Goal: Task Accomplishment & Management: Use online tool/utility

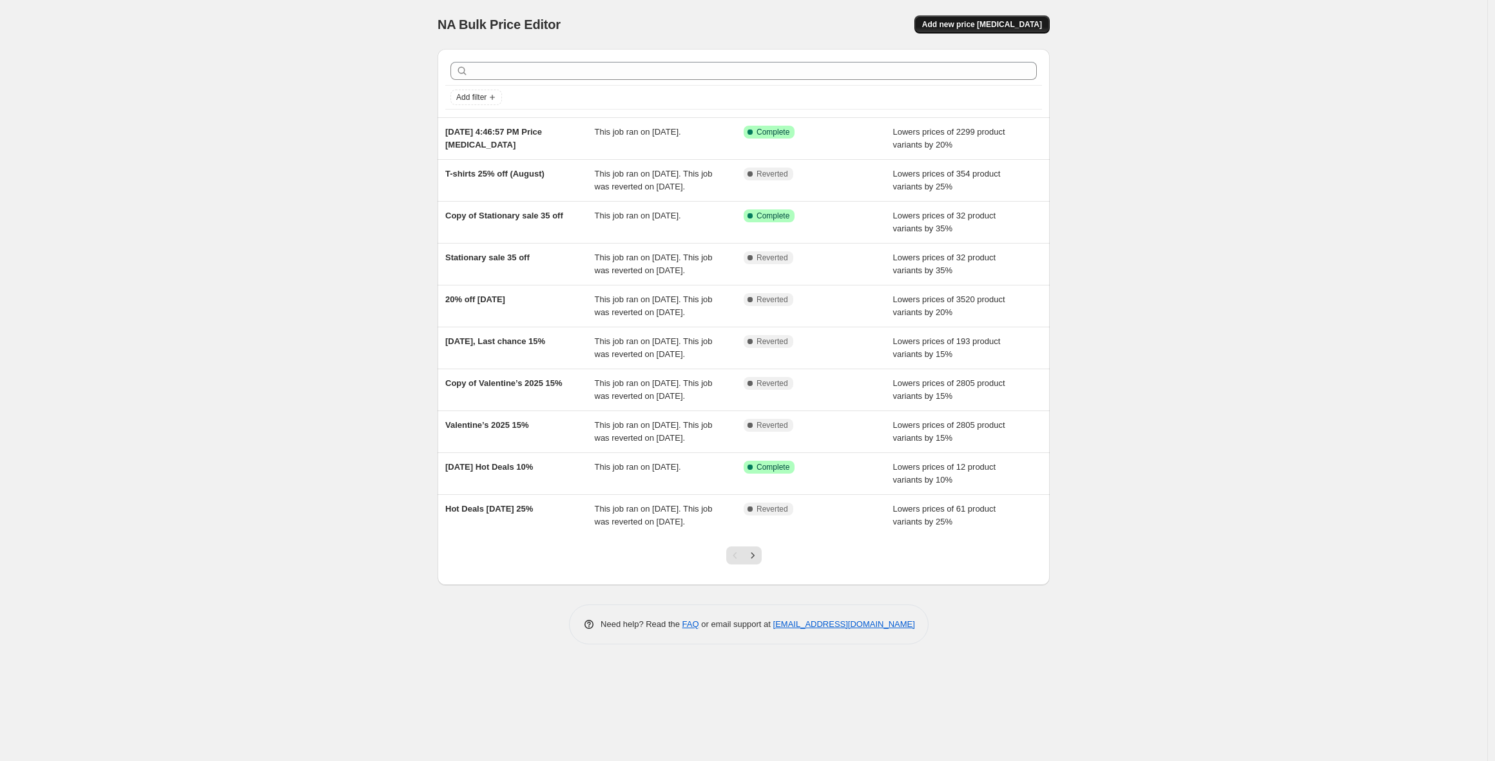
click at [995, 21] on span "Add new price change job" at bounding box center [982, 24] width 120 height 10
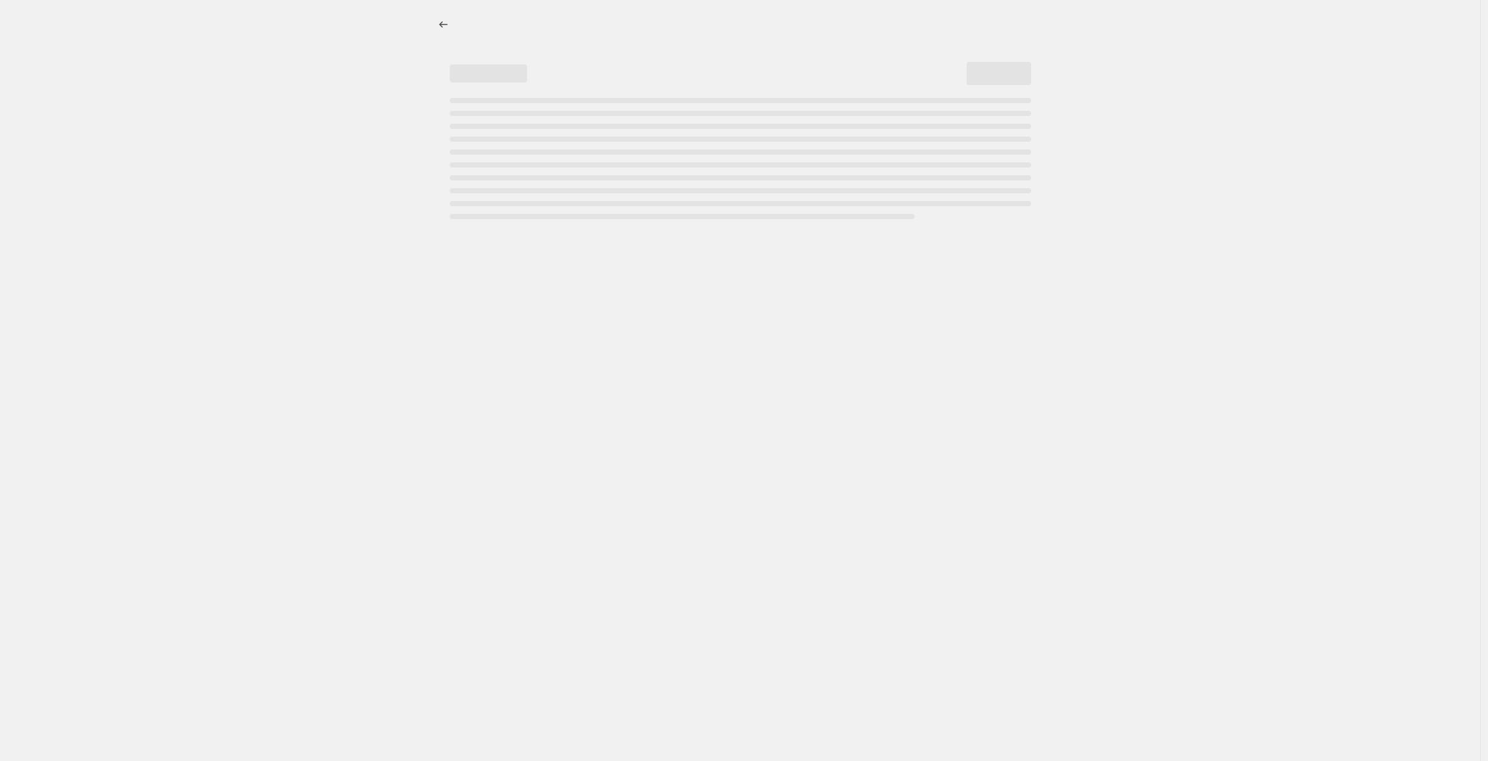
select select "percentage"
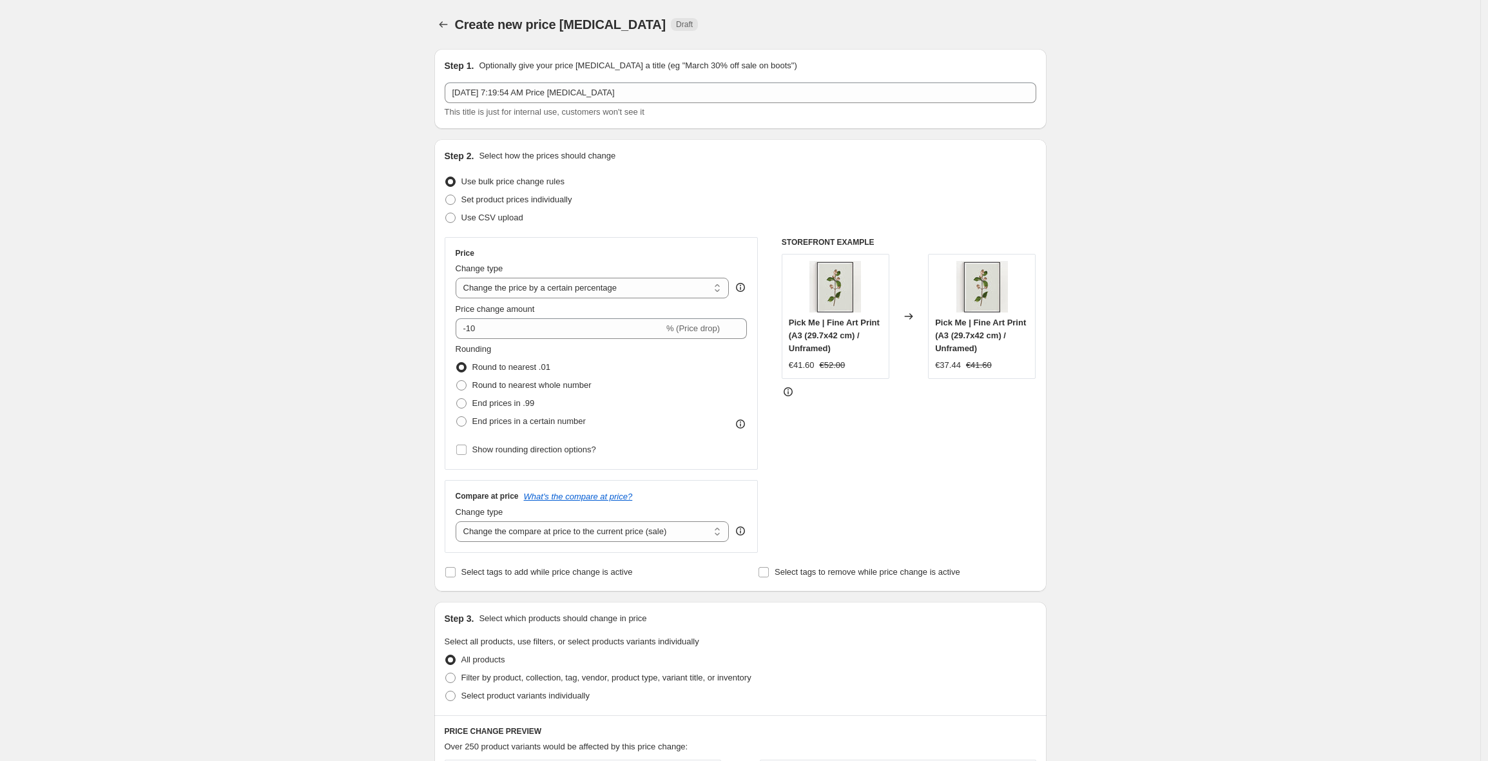
click at [704, 200] on div "Set product prices individually" at bounding box center [740, 200] width 591 height 18
click at [445, 22] on icon "Price change jobs" at bounding box center [443, 24] width 13 height 13
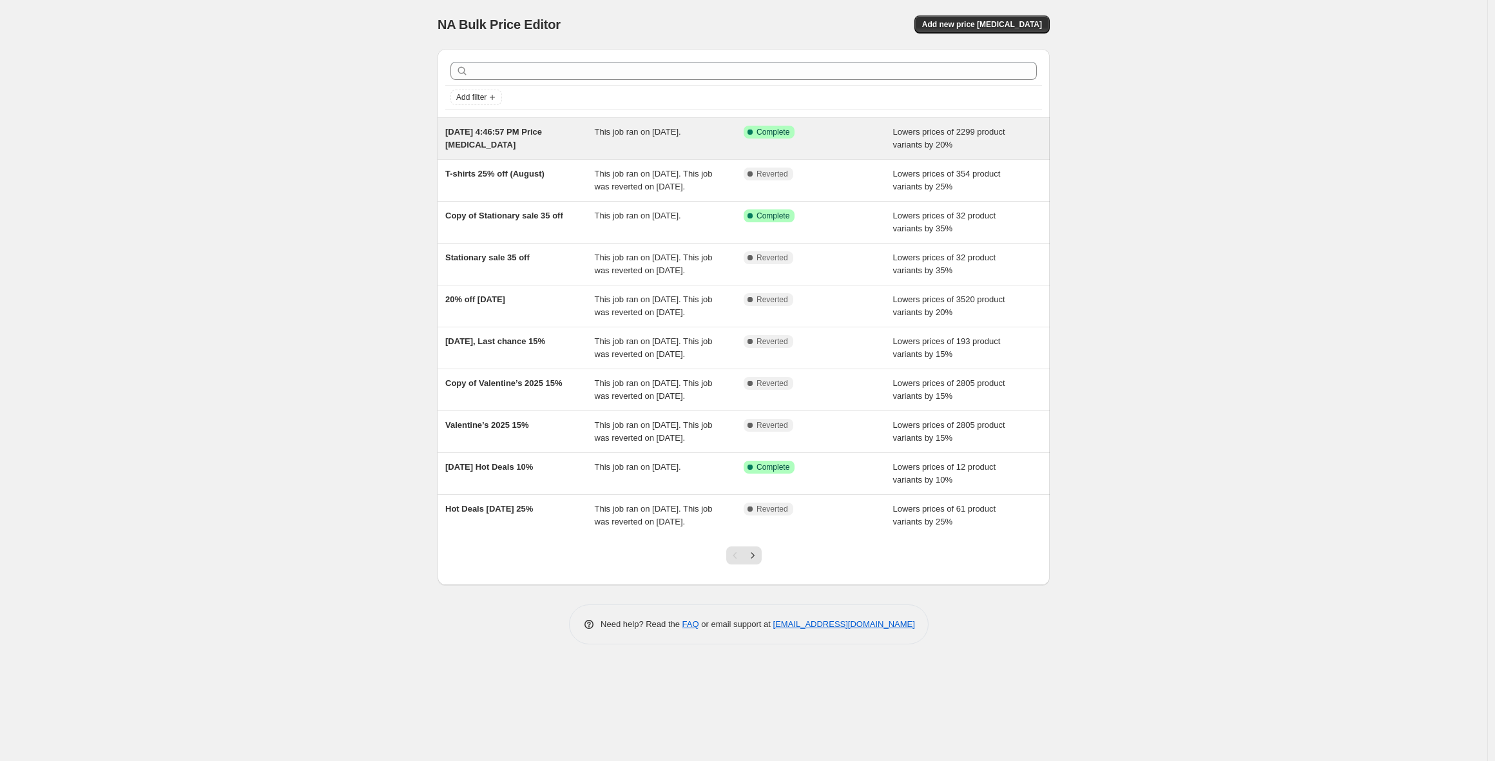
click at [726, 142] on div "This job ran on September 25, 2025." at bounding box center [669, 139] width 149 height 26
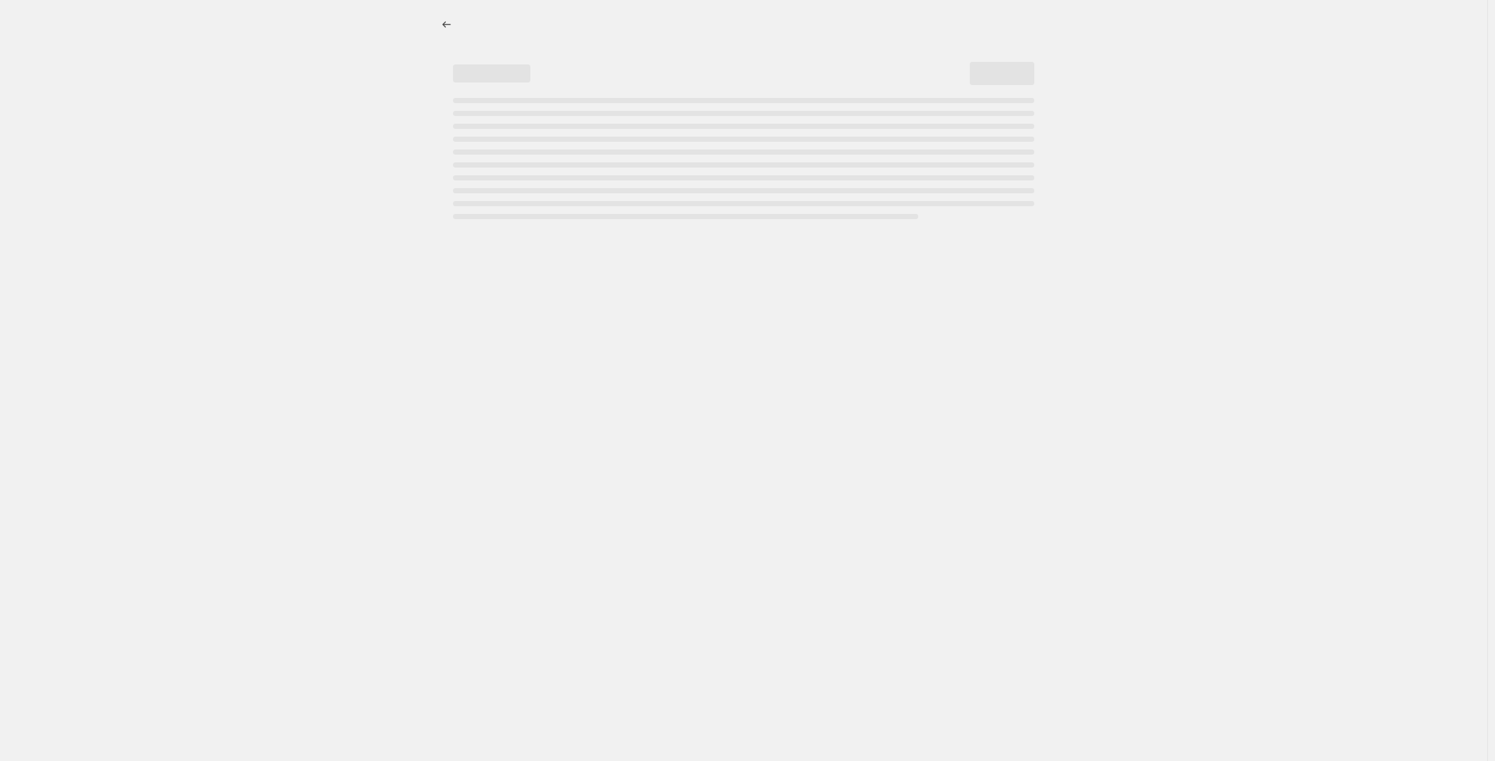
select select "percentage"
select select "collection"
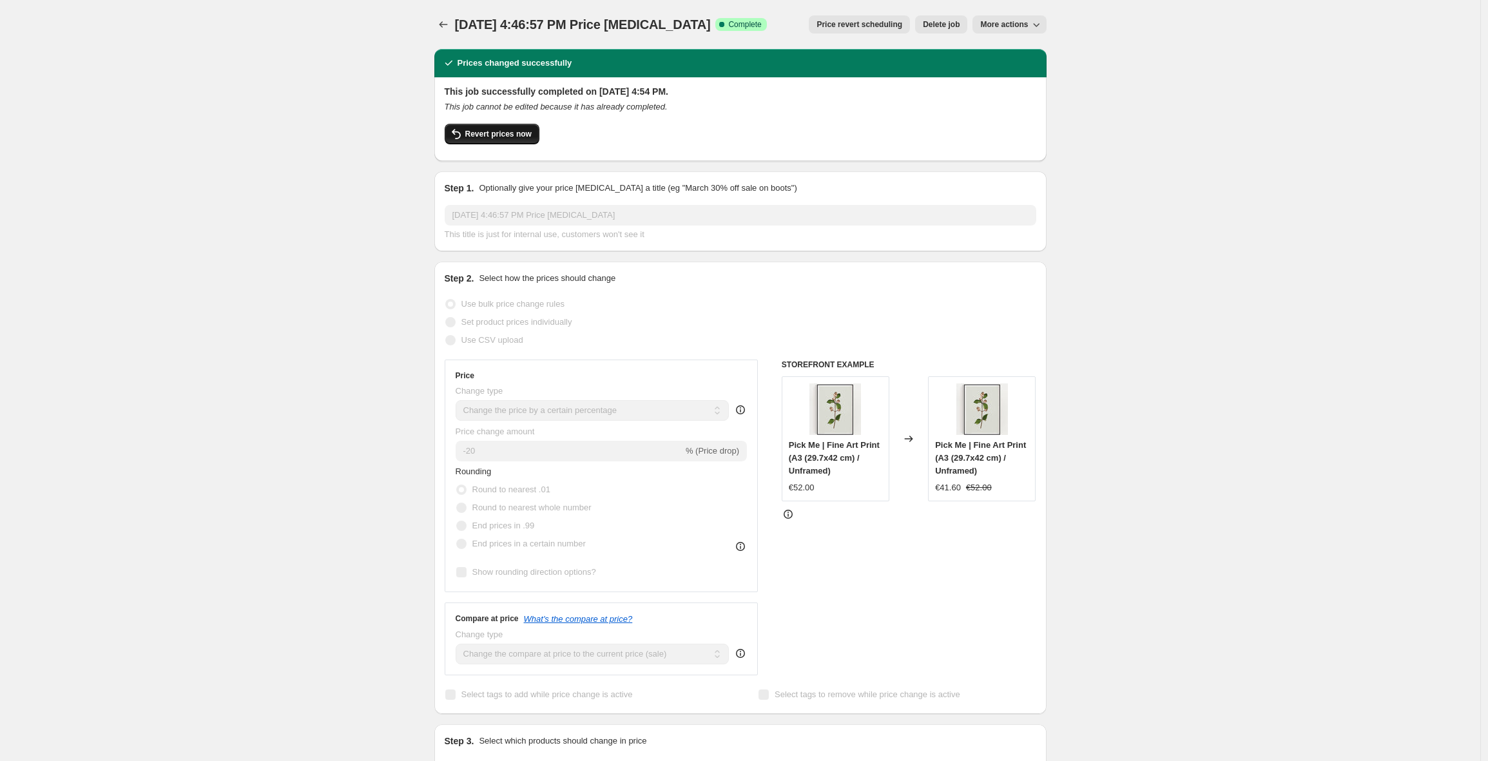
click at [491, 132] on span "Revert prices now" at bounding box center [498, 134] width 66 height 10
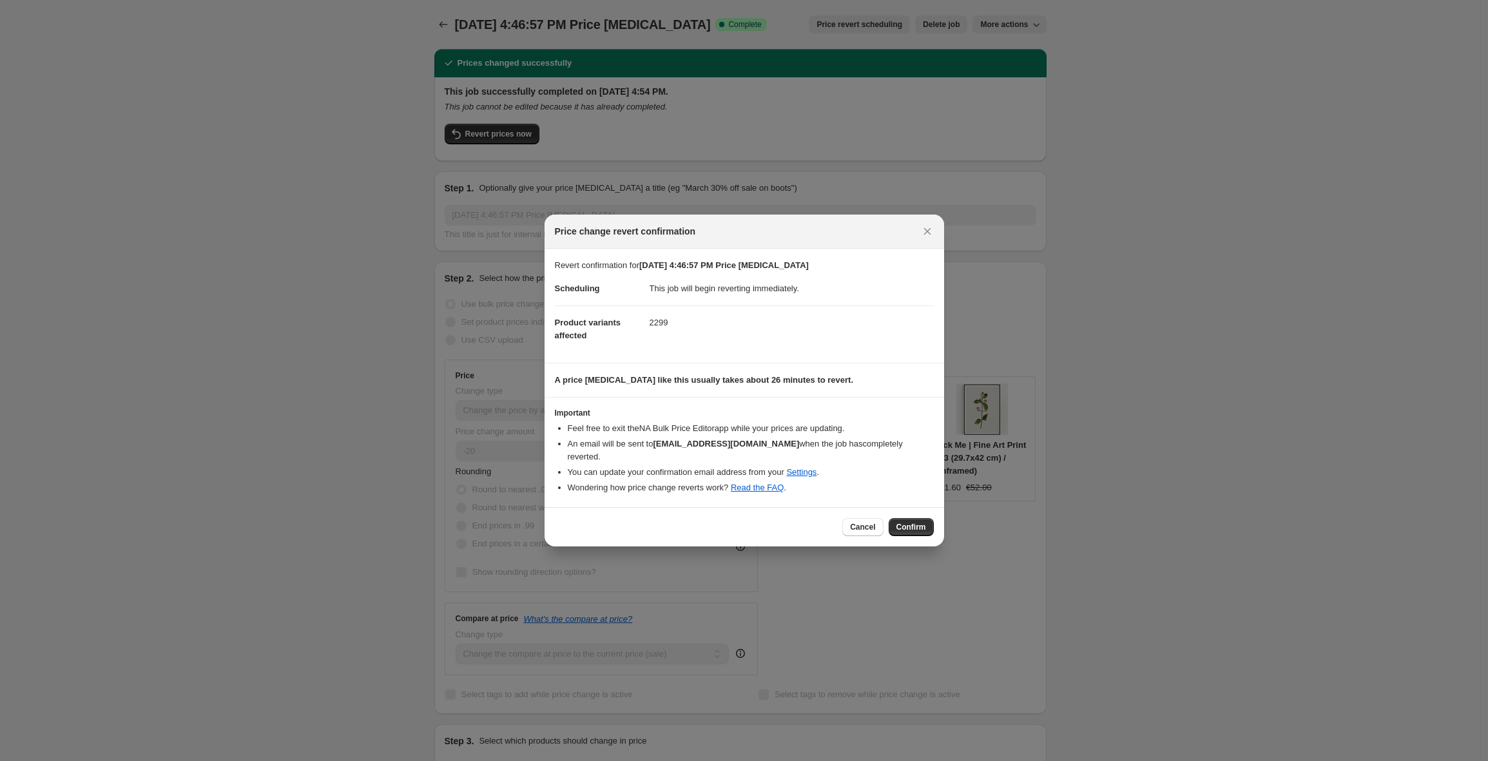
click at [907, 522] on span "Confirm" at bounding box center [911, 527] width 30 height 10
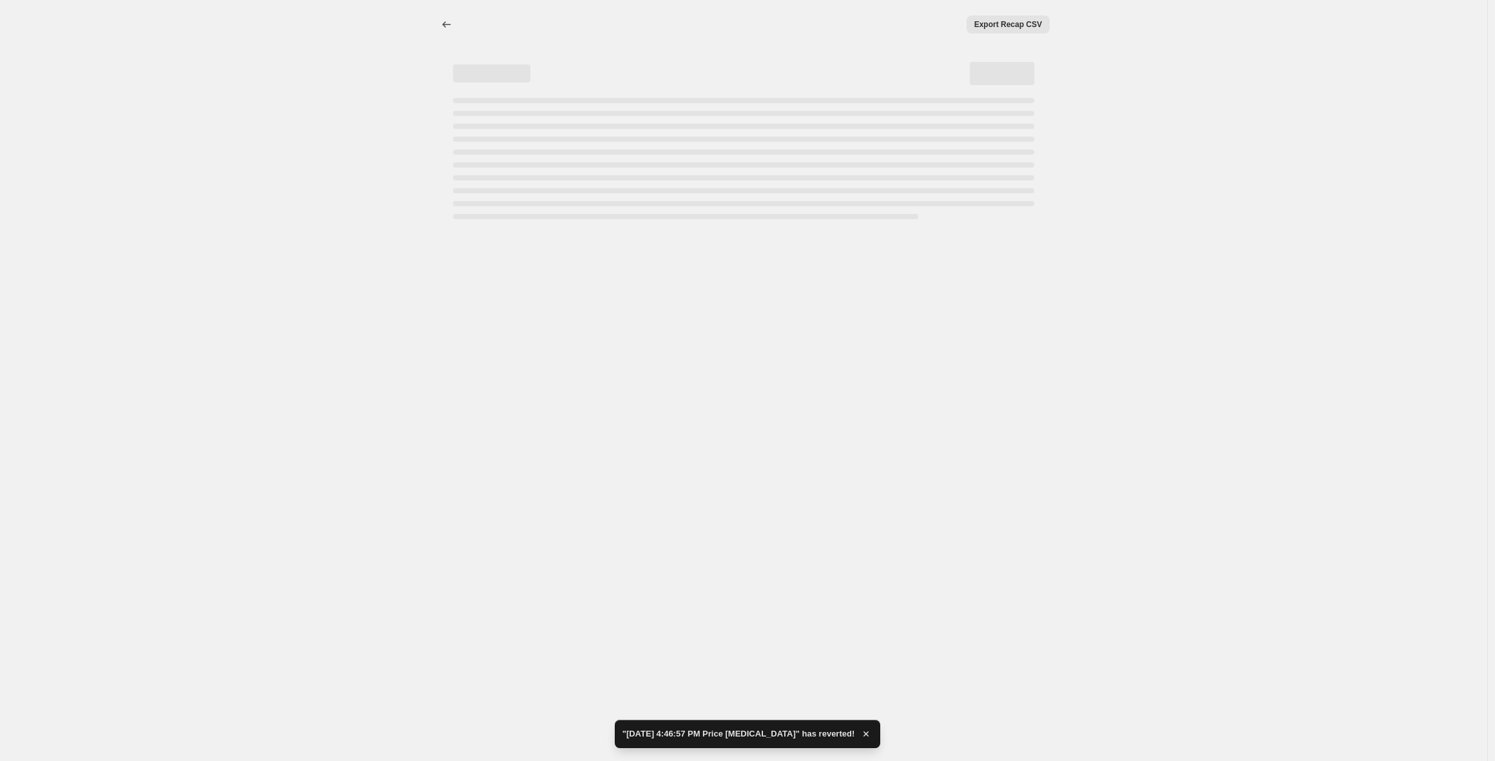
select select "percentage"
select select "collection"
